Goal: Task Accomplishment & Management: Use online tool/utility

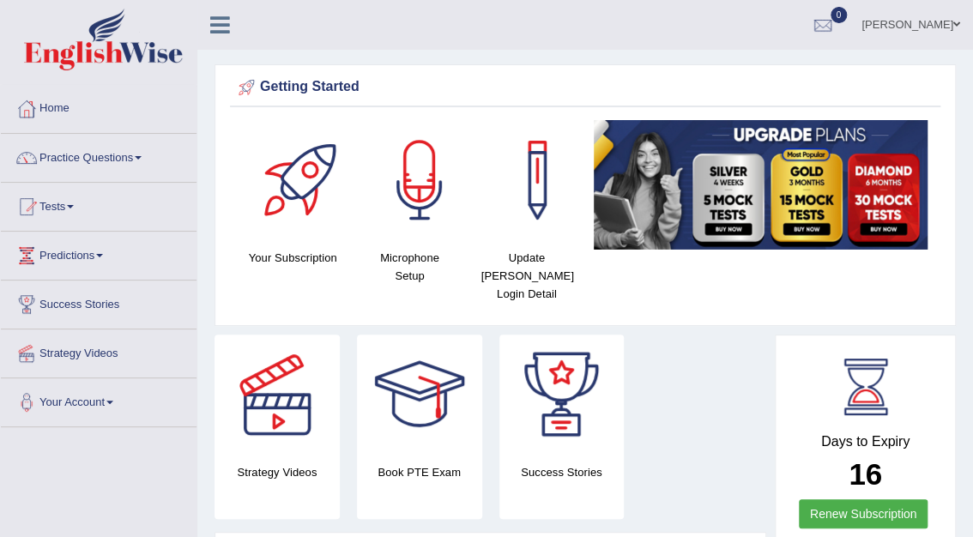
scroll to position [3, 0]
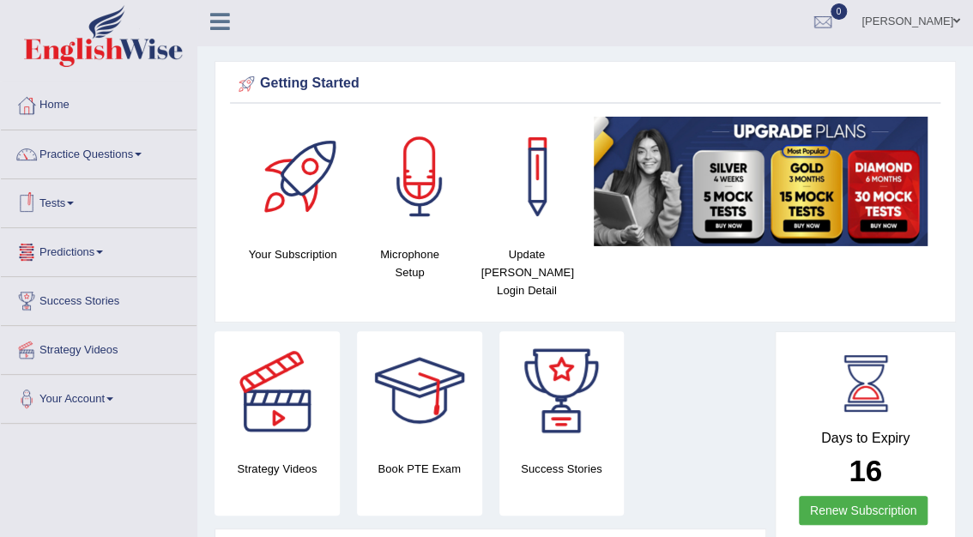
click at [63, 199] on link "Tests" at bounding box center [99, 200] width 196 height 43
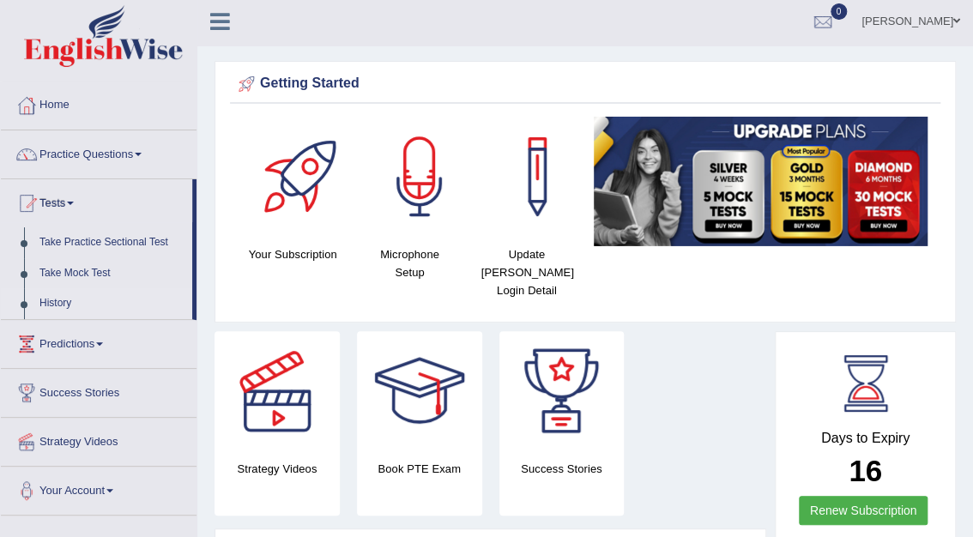
click at [53, 299] on link "History" at bounding box center [112, 303] width 160 height 31
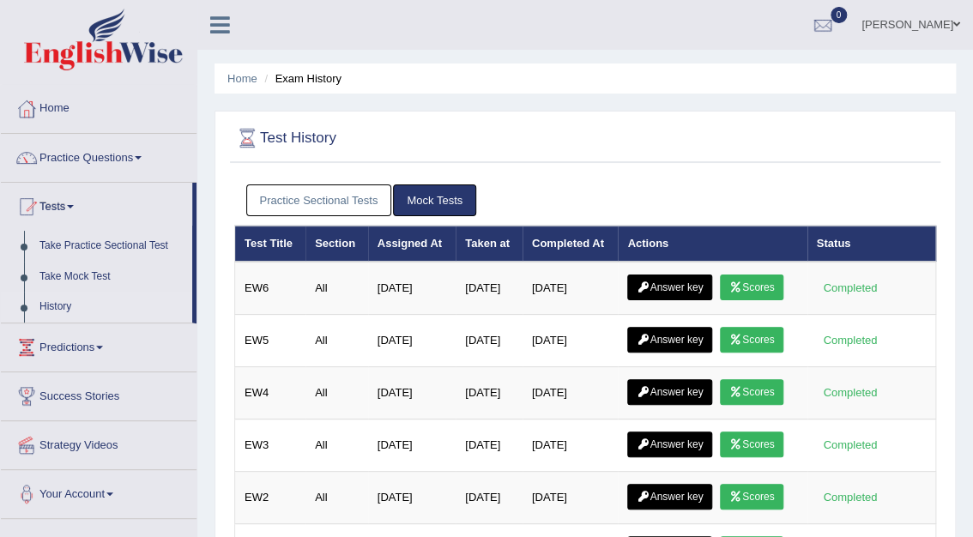
click at [285, 199] on link "Practice Sectional Tests" at bounding box center [319, 200] width 146 height 32
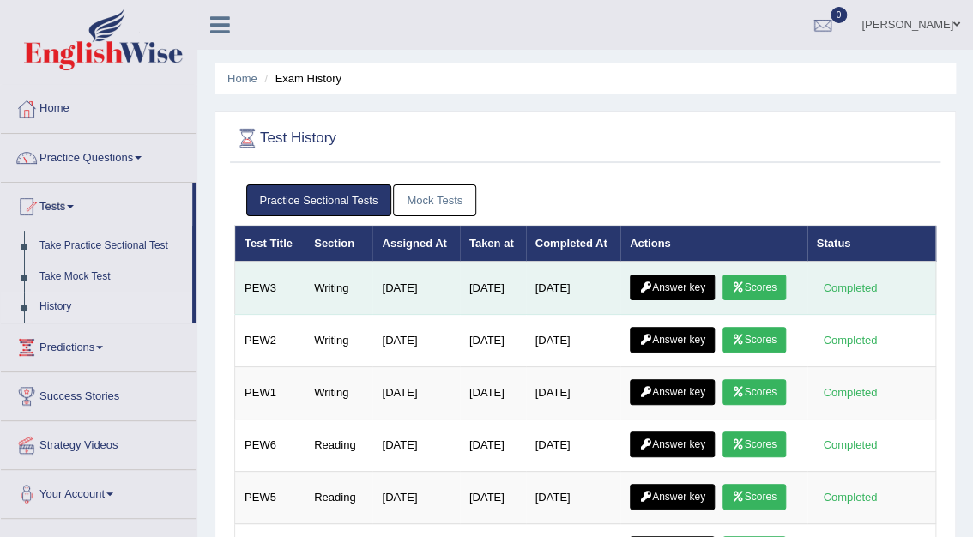
click at [673, 281] on link "Answer key" at bounding box center [672, 288] width 85 height 26
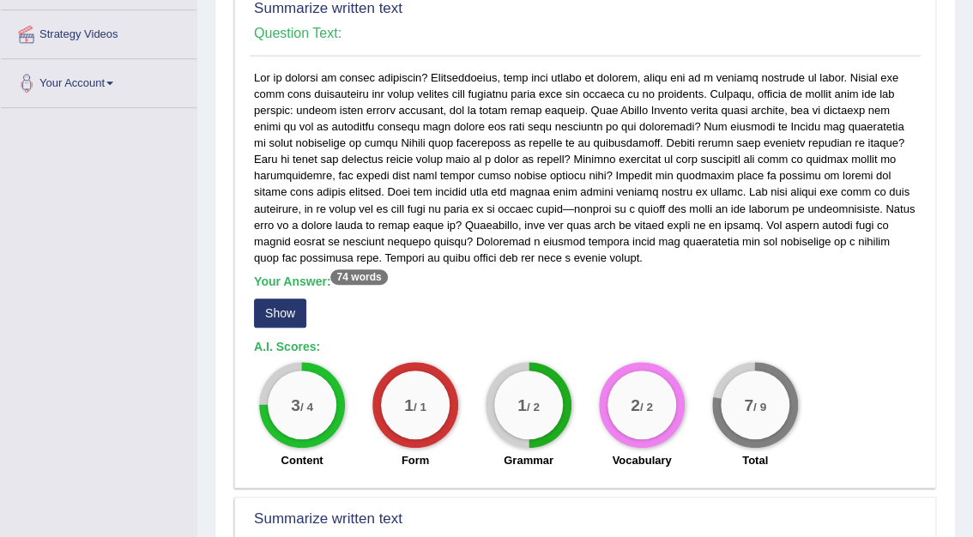
scroll to position [381, 0]
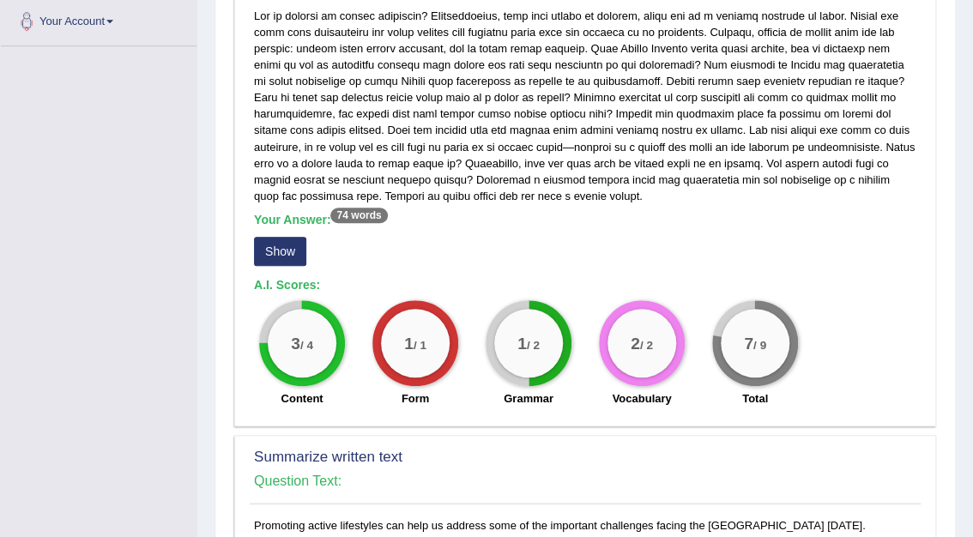
click at [294, 255] on button "Show" at bounding box center [280, 251] width 52 height 29
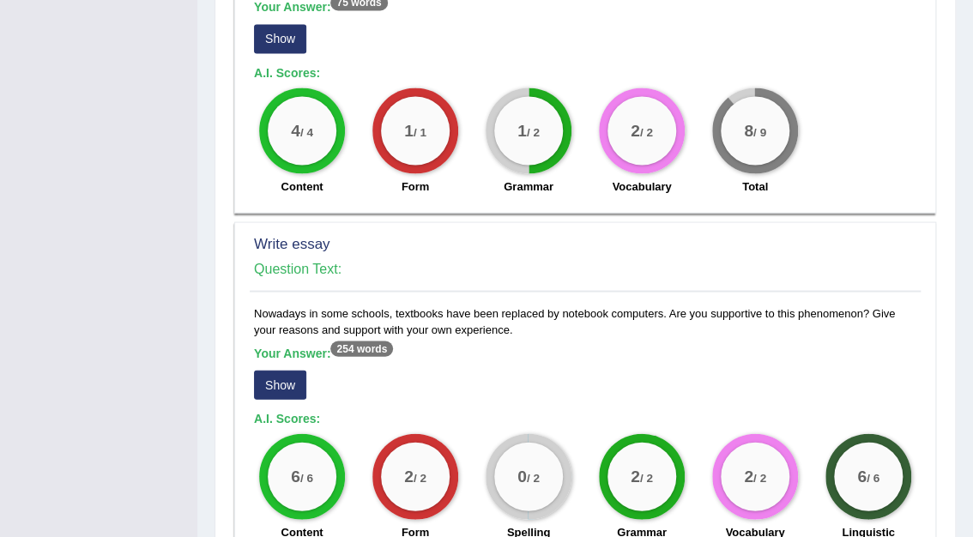
scroll to position [1203, 0]
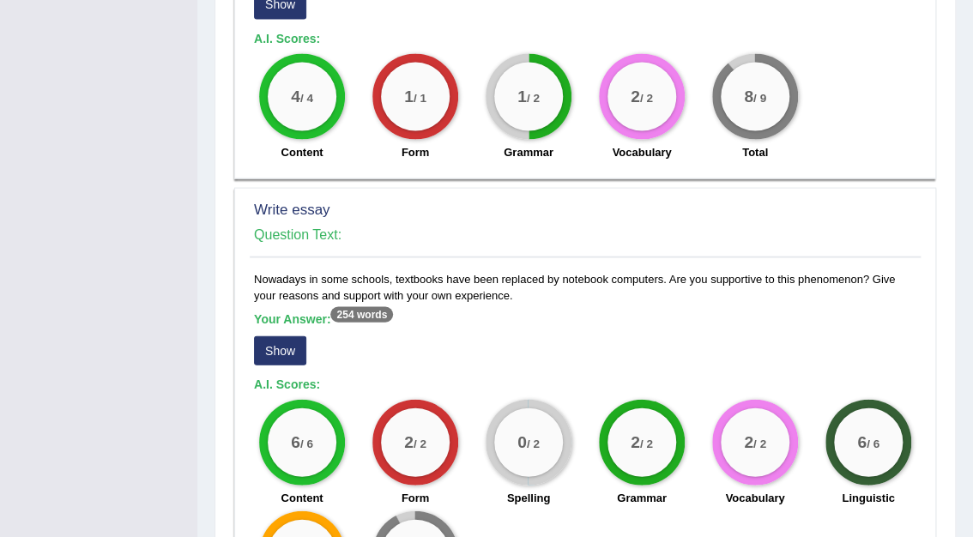
drag, startPoint x: 962, startPoint y: 459, endPoint x: 546, endPoint y: 325, distance: 437.1
click at [546, 325] on div "Your Answer: 254 words Show" at bounding box center [585, 339] width 662 height 57
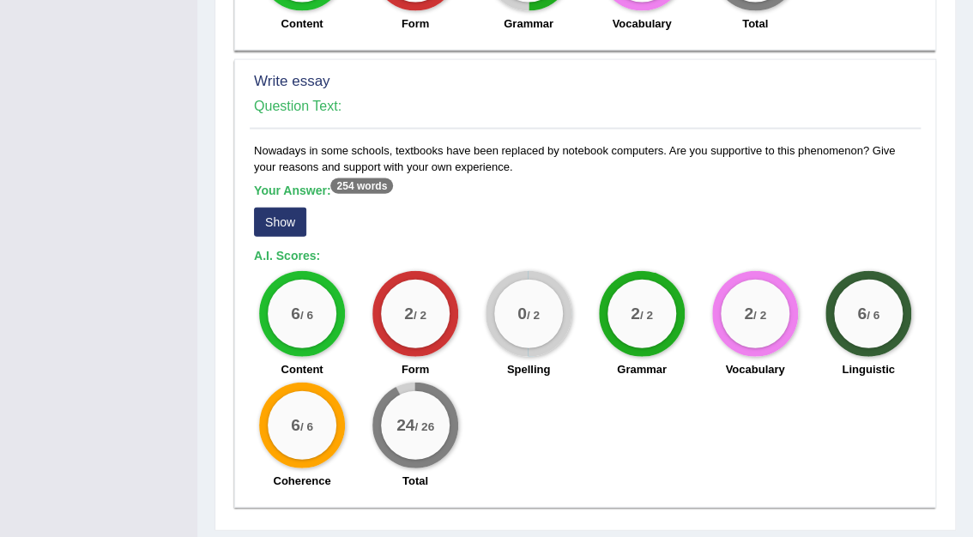
scroll to position [1378, 0]
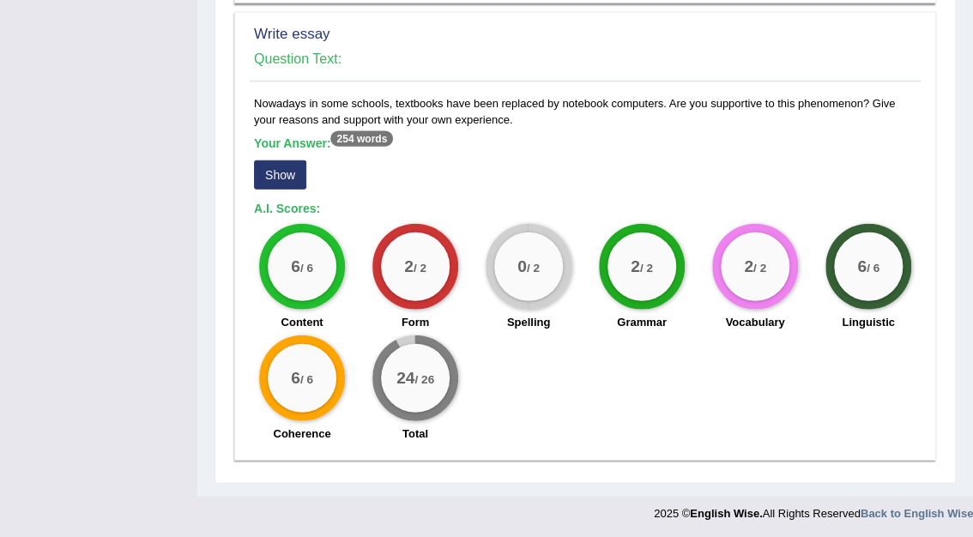
click at [287, 170] on button "Show" at bounding box center [280, 174] width 52 height 29
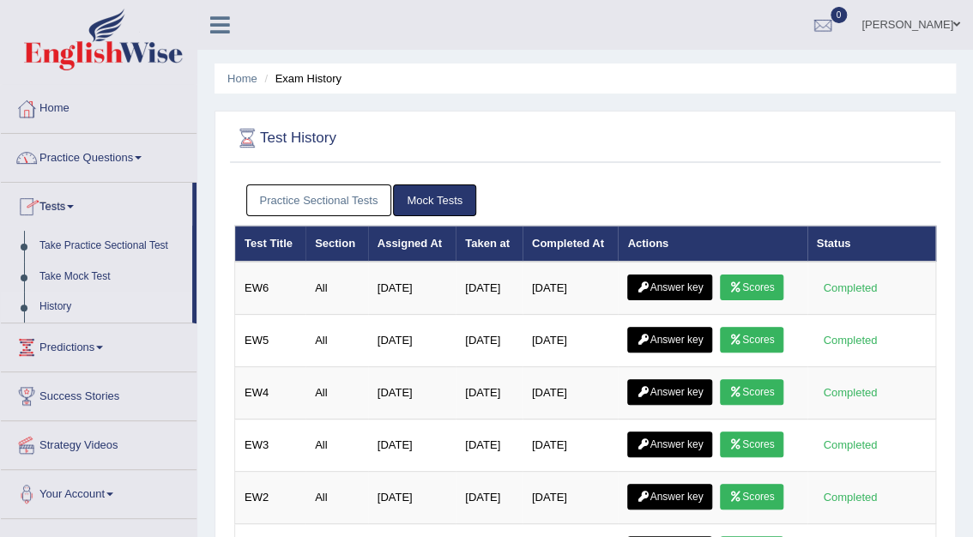
click at [54, 105] on link "Home" at bounding box center [99, 106] width 196 height 43
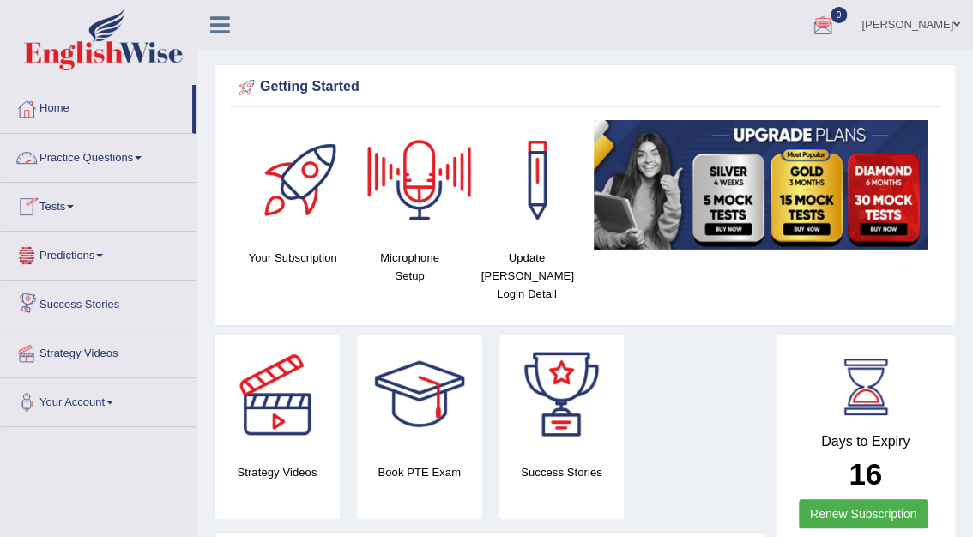
click at [69, 157] on link "Practice Questions" at bounding box center [99, 155] width 196 height 43
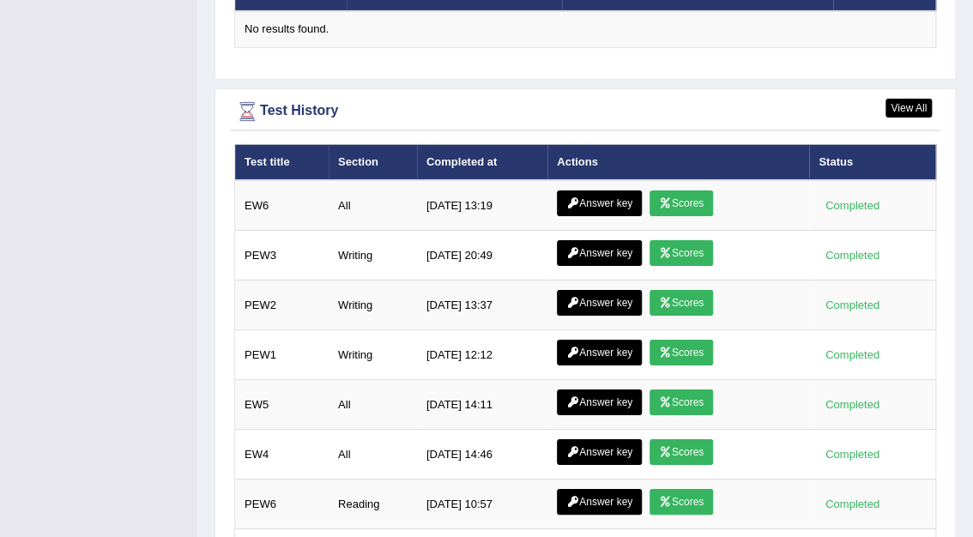
scroll to position [2213, 0]
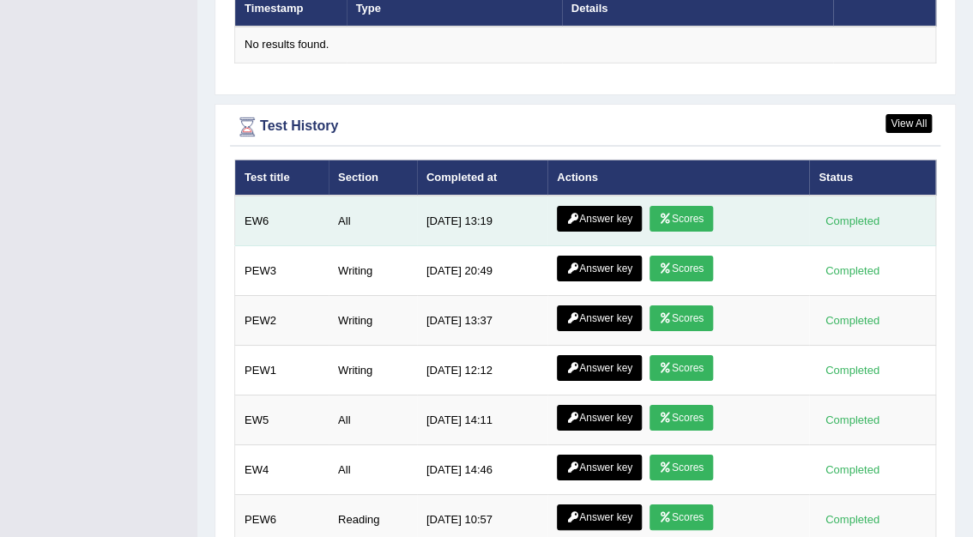
click at [621, 206] on link "Answer key" at bounding box center [599, 219] width 85 height 26
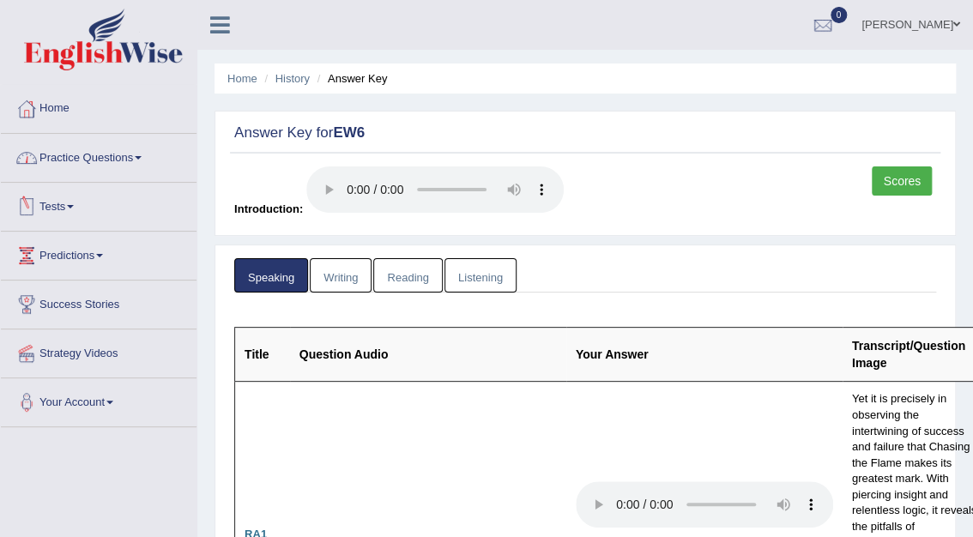
click at [63, 202] on link "Tests" at bounding box center [99, 204] width 196 height 43
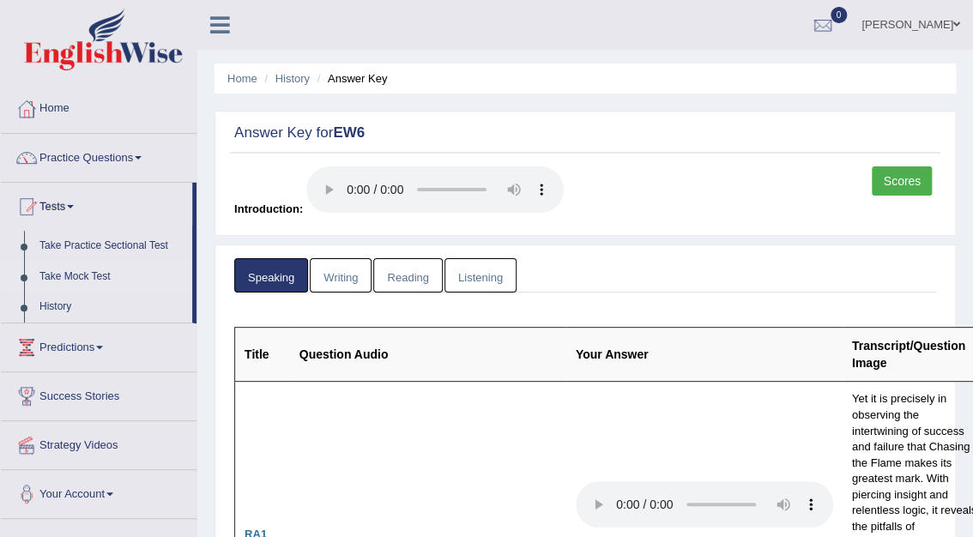
click at [69, 273] on link "Take Mock Test" at bounding box center [112, 277] width 160 height 31
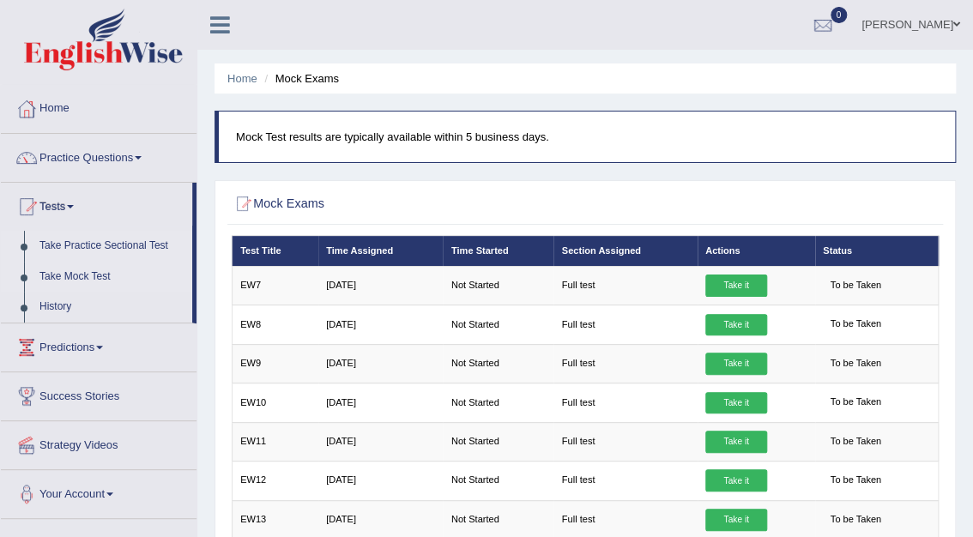
click at [69, 240] on link "Take Practice Sectional Test" at bounding box center [112, 246] width 160 height 31
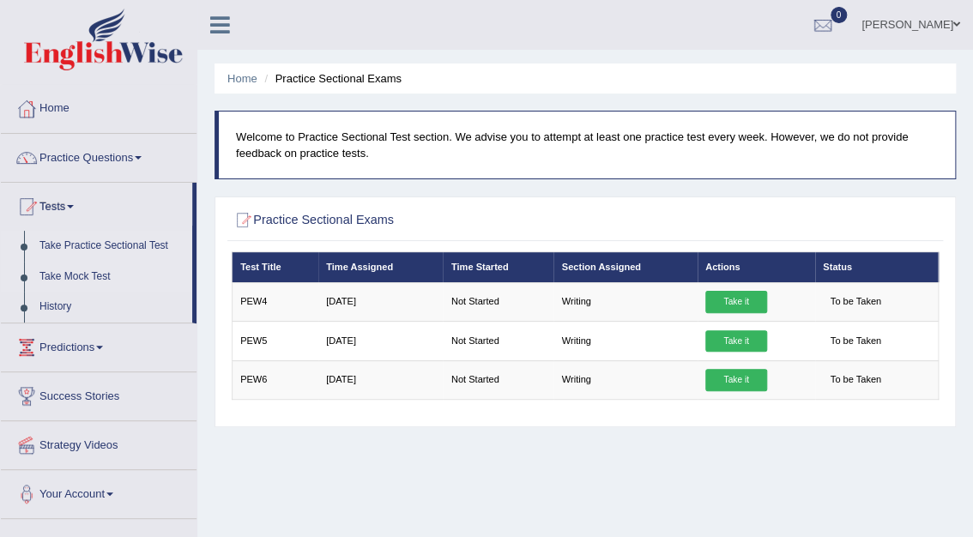
click at [82, 272] on link "Take Mock Test" at bounding box center [112, 277] width 160 height 31
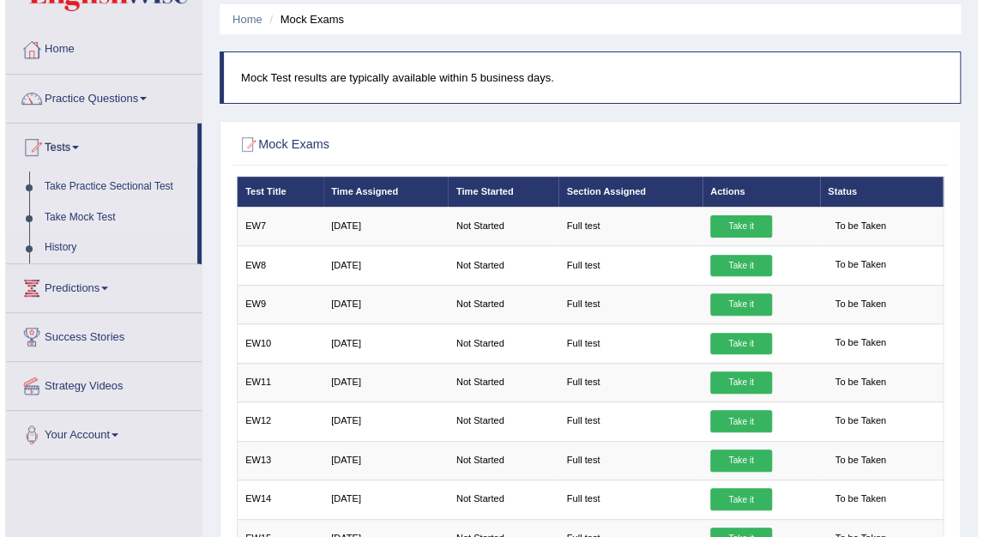
scroll to position [37, 0]
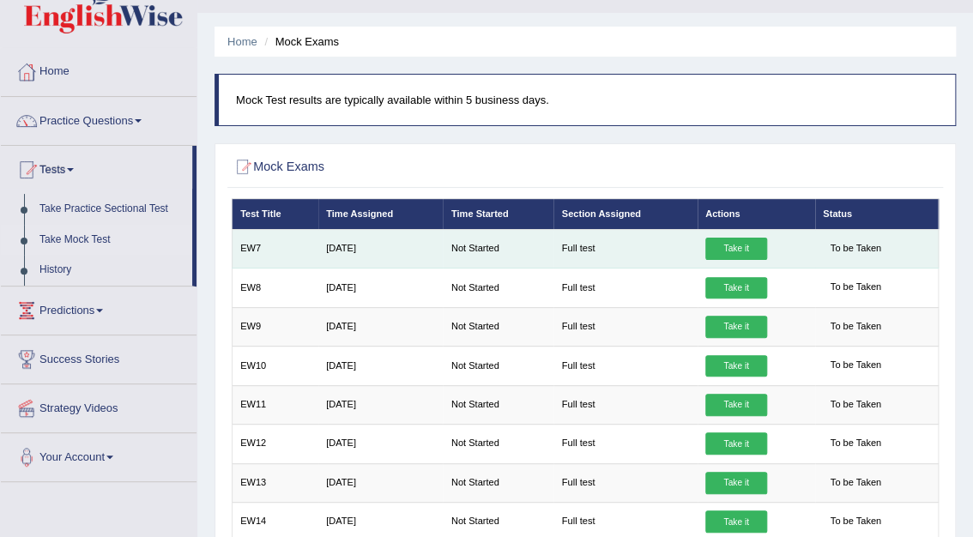
click at [717, 244] on link "Take it" at bounding box center [736, 249] width 62 height 22
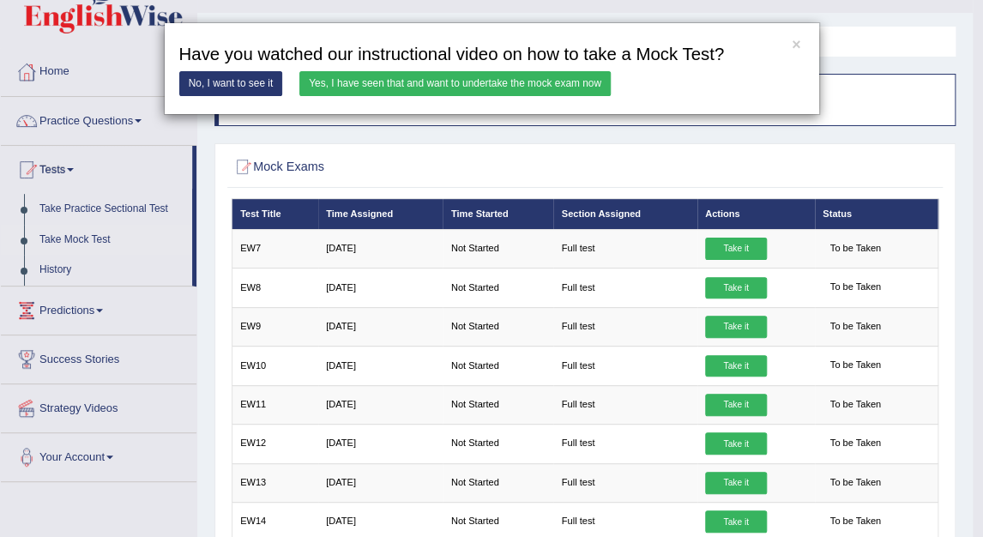
click at [542, 82] on link "Yes, I have seen that and want to undertake the mock exam now" at bounding box center [454, 83] width 311 height 25
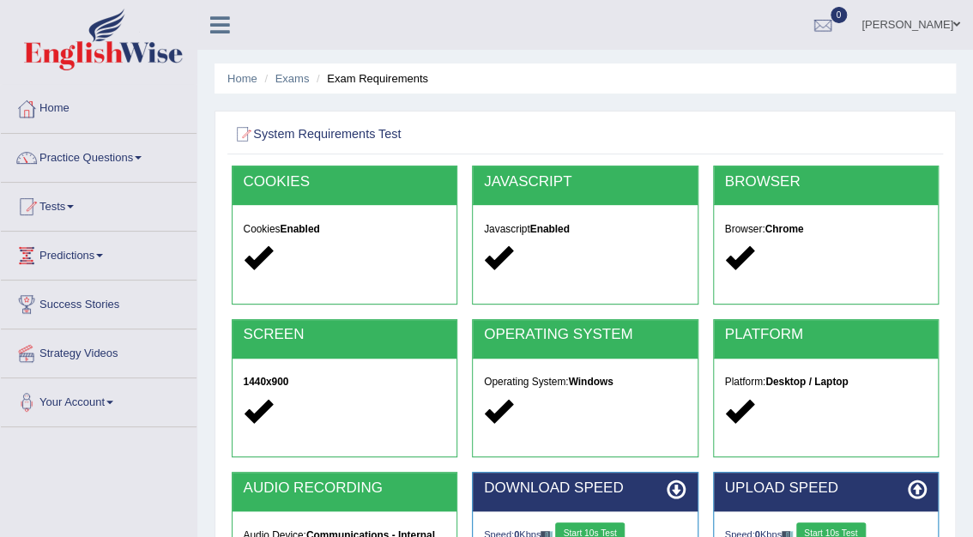
click at [604, 522] on button "Start 10s Test" at bounding box center [589, 533] width 69 height 22
drag, startPoint x: 615, startPoint y: 528, endPoint x: 597, endPoint y: 528, distance: 18.0
click at [597, 528] on button "Start 10s Test" at bounding box center [605, 533] width 69 height 22
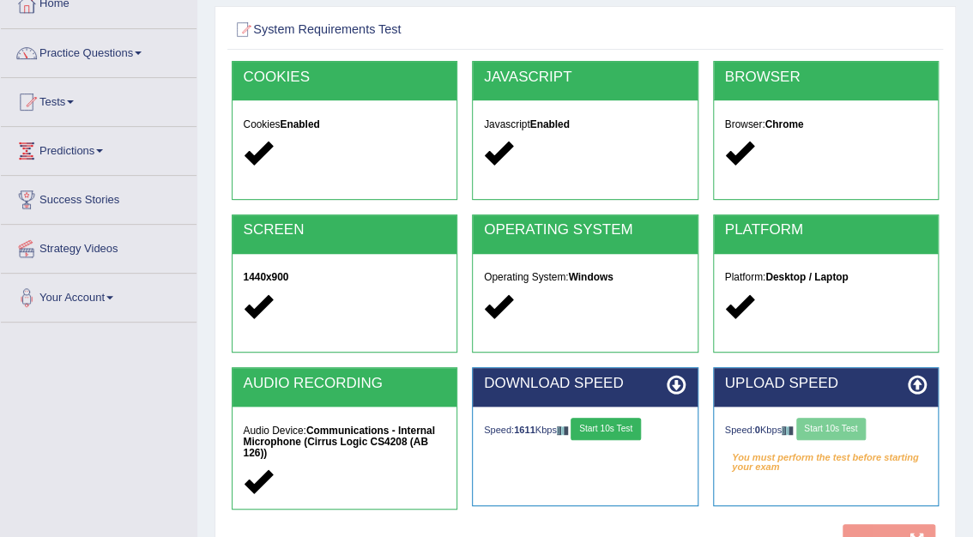
scroll to position [122, 0]
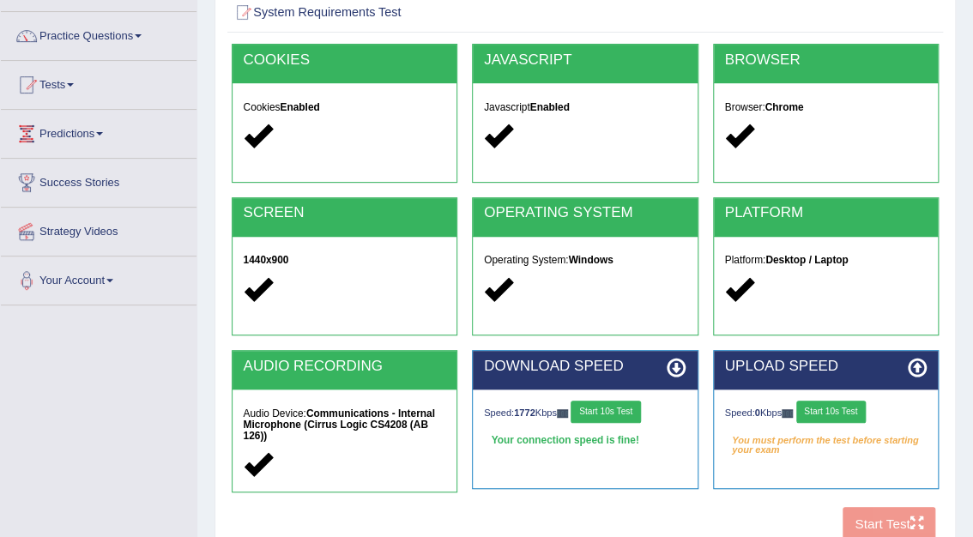
click at [834, 405] on button "Start 10s Test" at bounding box center [830, 412] width 69 height 22
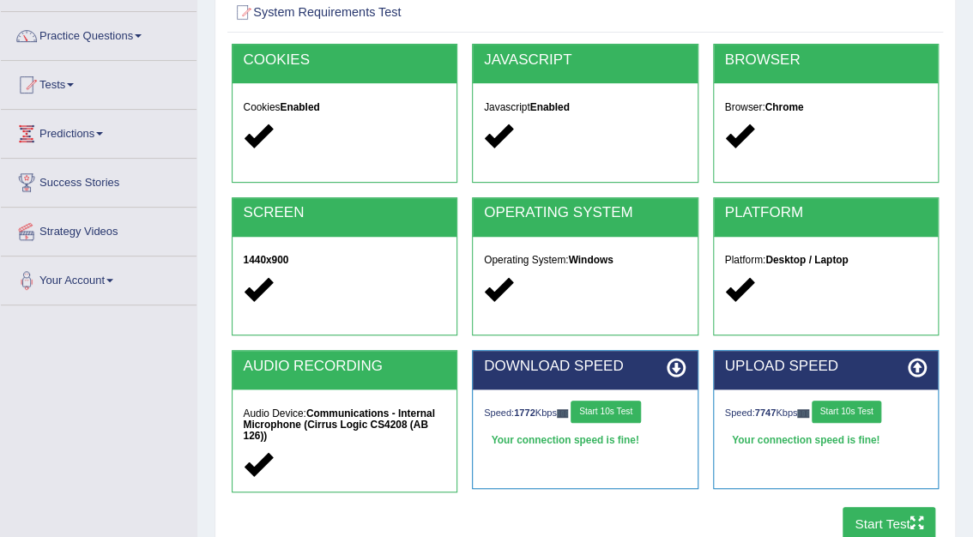
click at [891, 518] on button "Start Test" at bounding box center [889, 523] width 94 height 33
